Goal: Check status: Check status

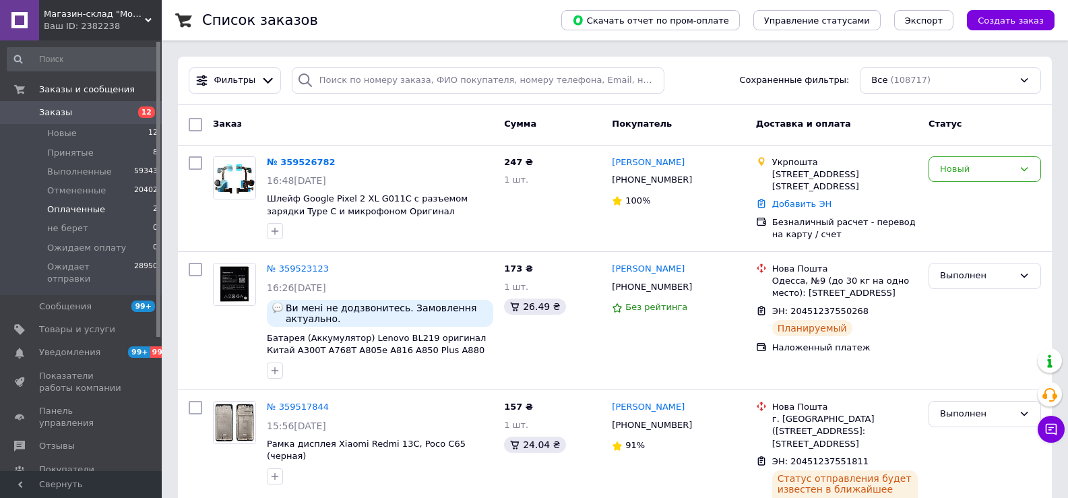
click at [98, 208] on span "Оплаченные" at bounding box center [76, 209] width 58 height 12
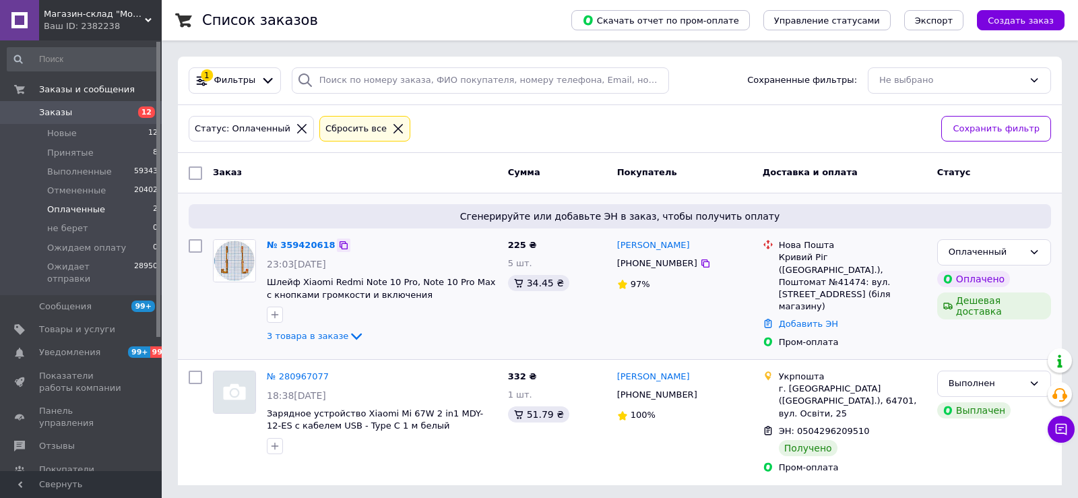
click at [340, 247] on icon at bounding box center [344, 245] width 8 height 8
click at [402, 83] on input "search" at bounding box center [480, 80] width 377 height 26
paste input "359526782UA"
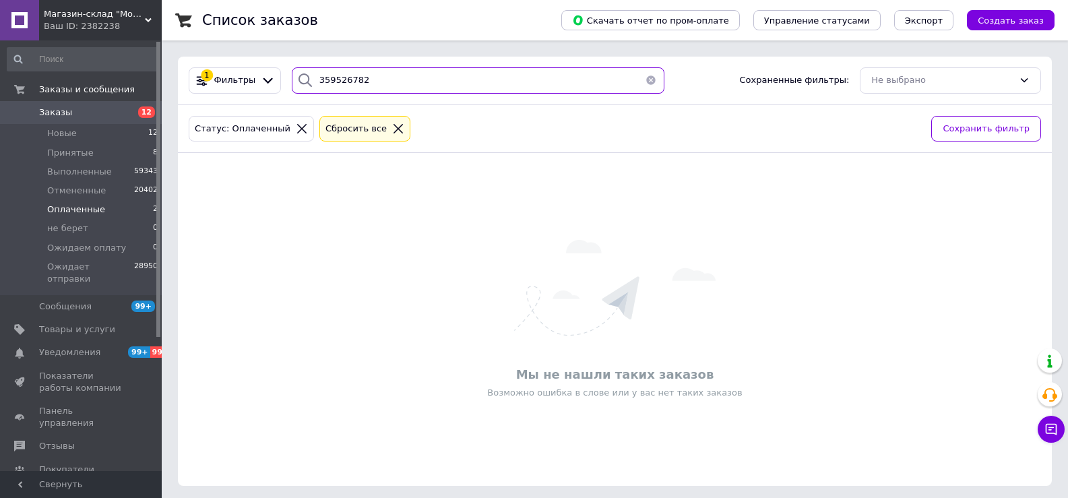
type input "359526782"
click at [128, 20] on span "Магазин-склад "Mobile 112" - запчасти для телефонов и планшетов. Доставка по [G…" at bounding box center [94, 14] width 101 height 12
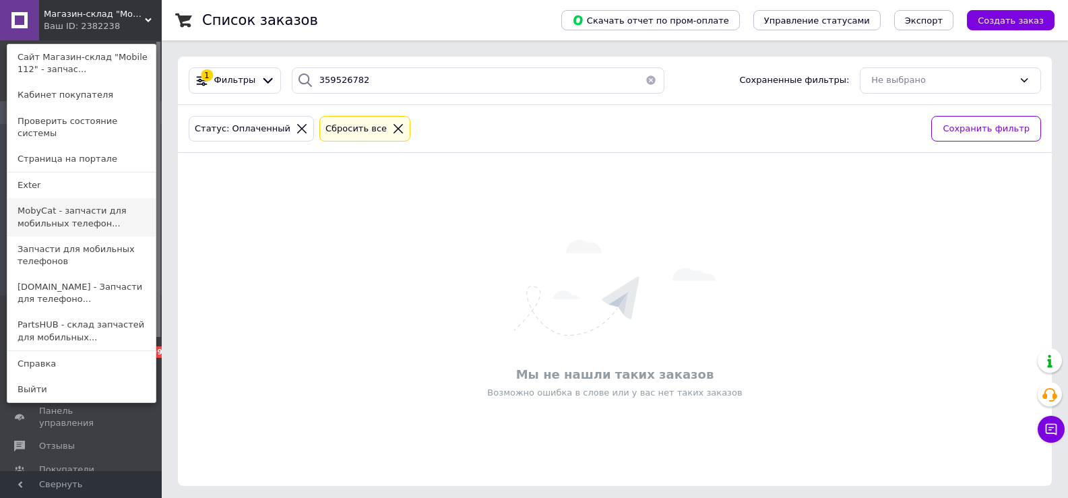
click at [82, 198] on link "MobyCat - запчасти для мобильных телефон..." at bounding box center [81, 217] width 148 height 38
